Goal: Information Seeking & Learning: Learn about a topic

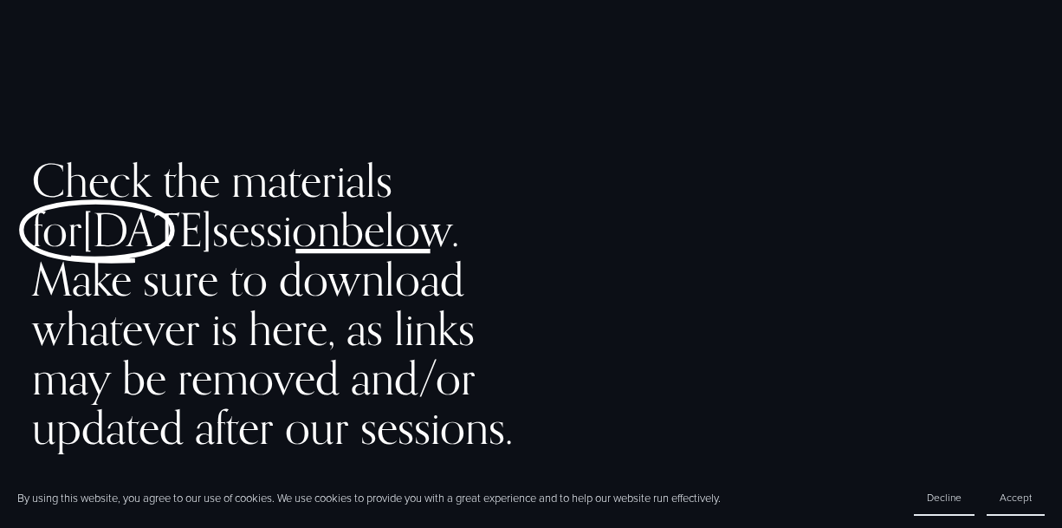
scroll to position [534, 0]
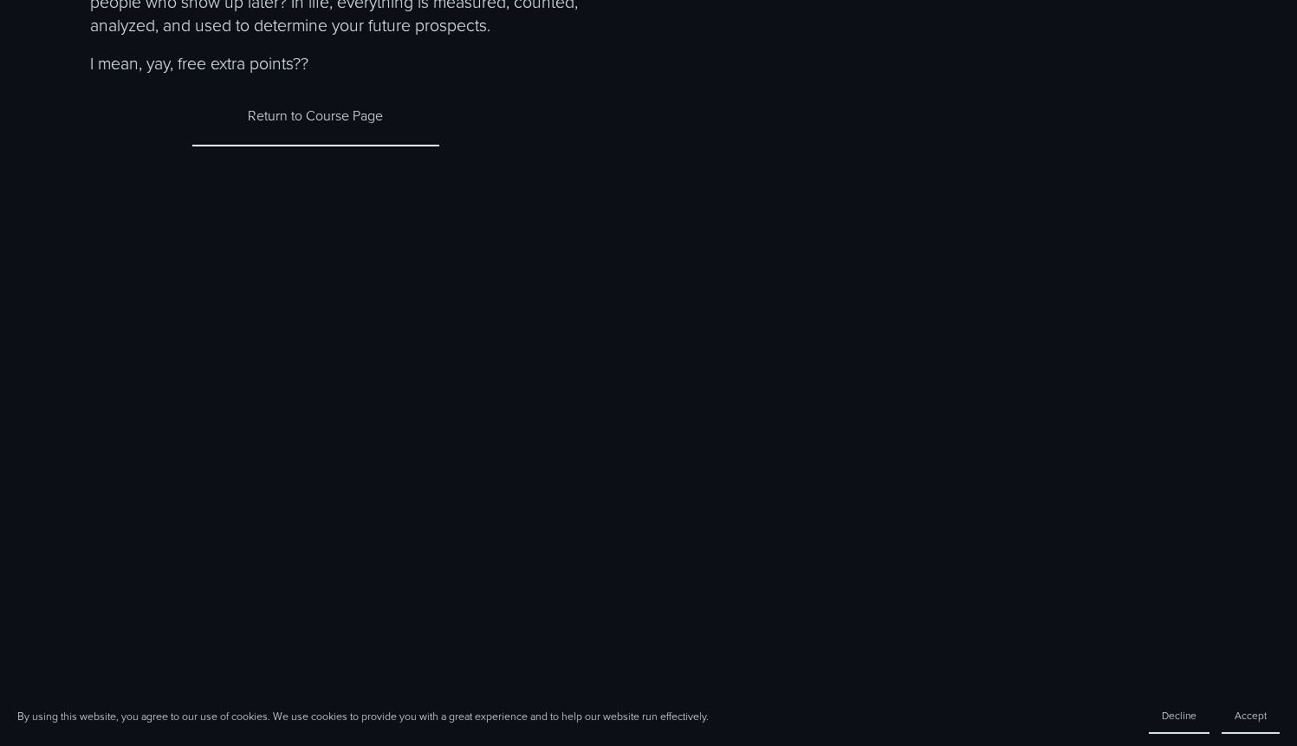
scroll to position [348, 0]
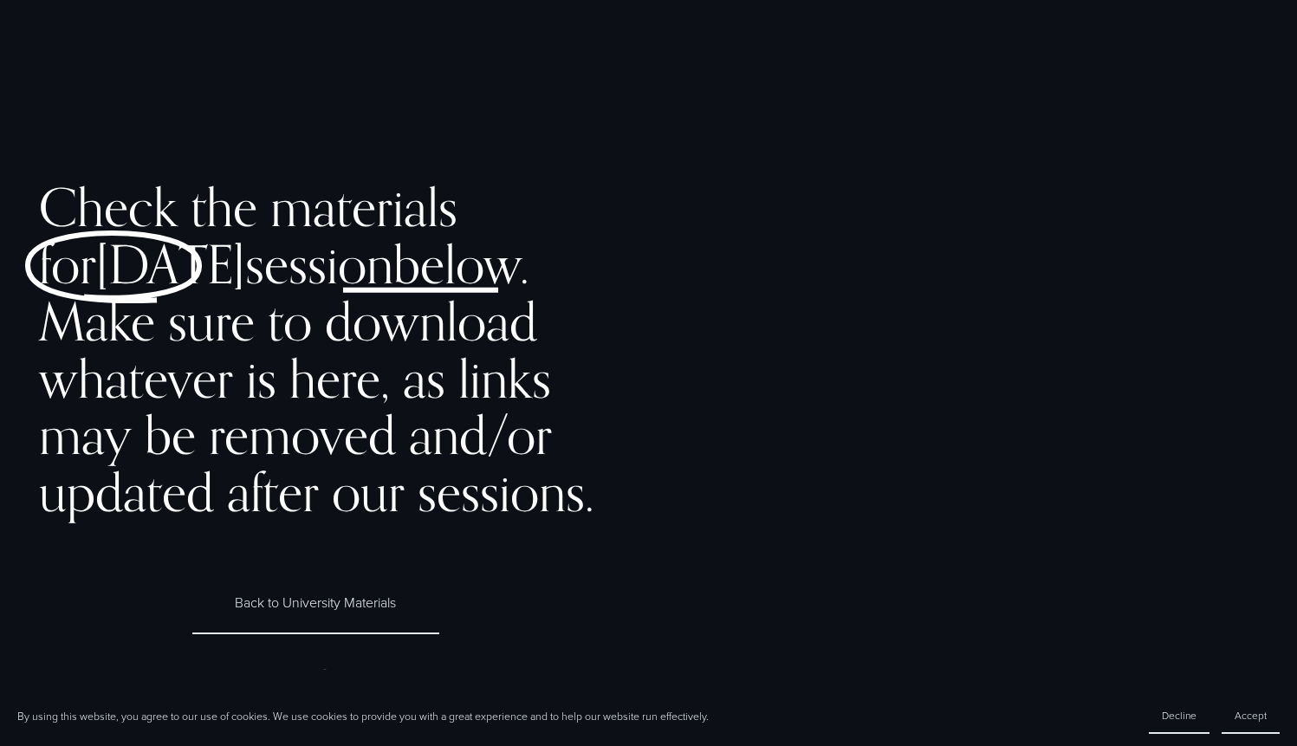
scroll to position [534, 0]
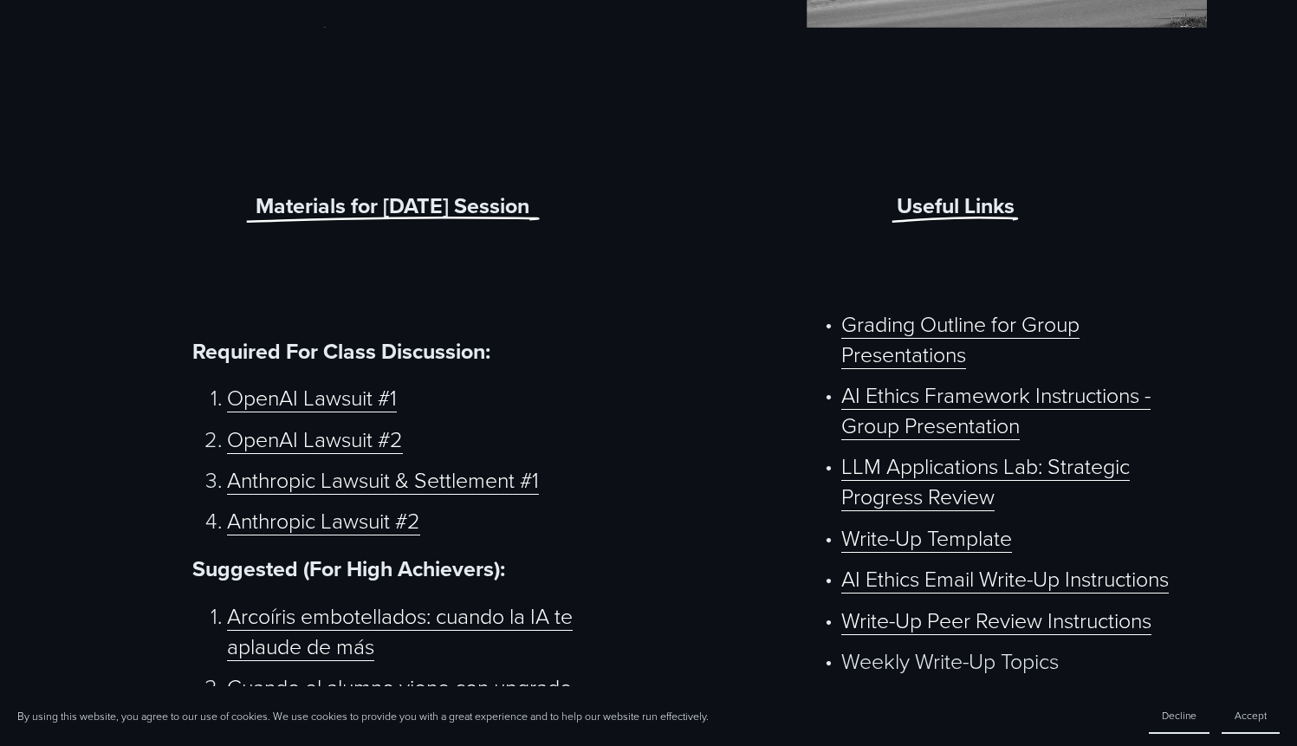
scroll to position [661, 0]
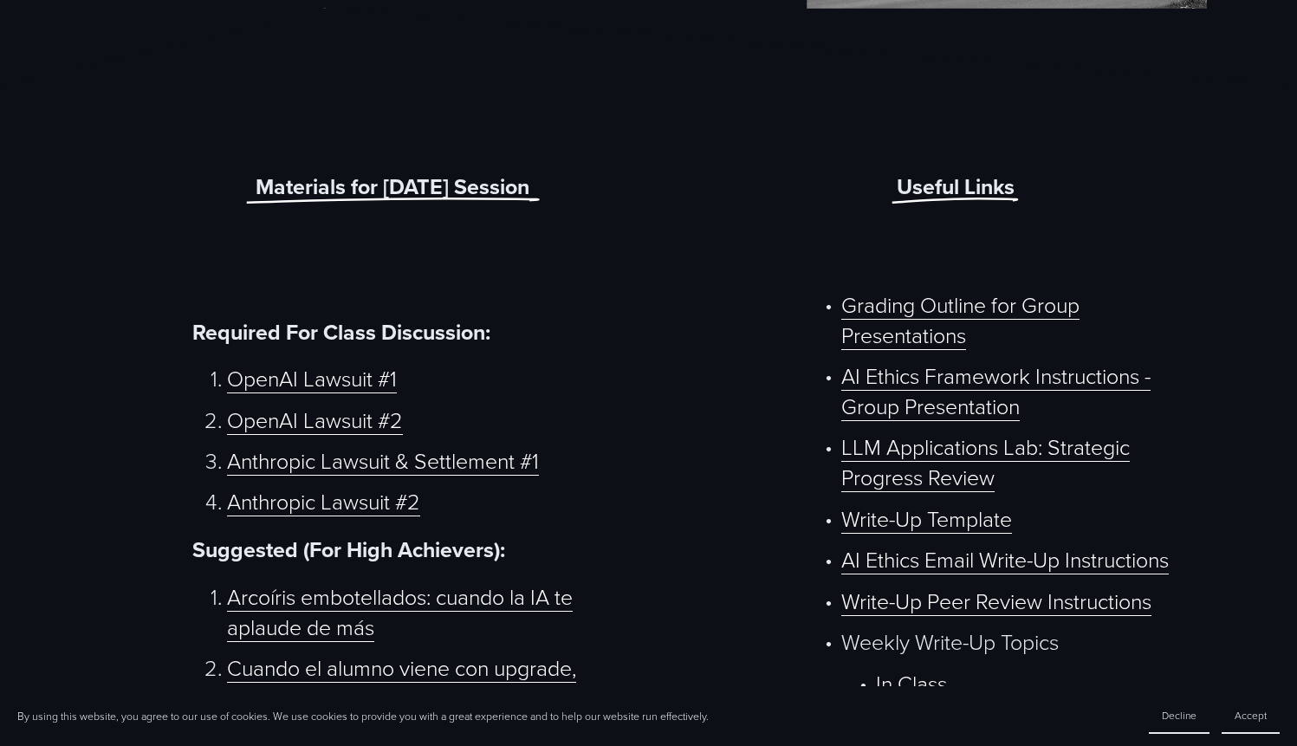
click at [889, 460] on link "LLM Applications Lab: Strategic Progress Review" at bounding box center [985, 461] width 288 height 61
click at [942, 391] on link "AI Ethics Framework Instructions - Group Presentation" at bounding box center [995, 390] width 309 height 61
